Goal: Transaction & Acquisition: Subscribe to service/newsletter

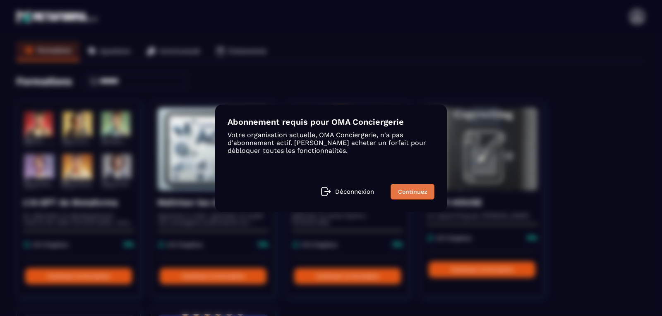
click at [410, 193] on link "Continuez" at bounding box center [412, 192] width 44 height 16
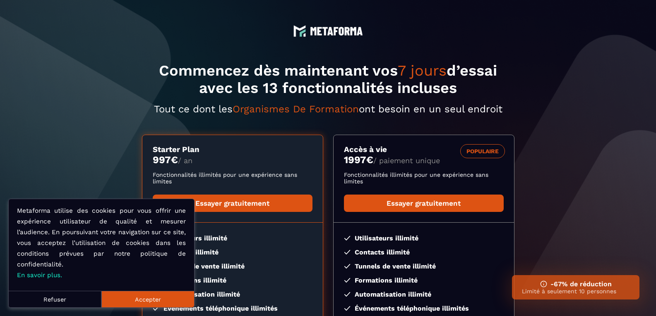
click at [74, 136] on section "Commencez dès maintenant vos 7 jours d’essai avec les 13 fonctionnalités inclus…" at bounding box center [328, 226] width 656 height 452
click at [81, 297] on button "Refuser" at bounding box center [55, 299] width 93 height 17
